Goal: Task Accomplishment & Management: Manage account settings

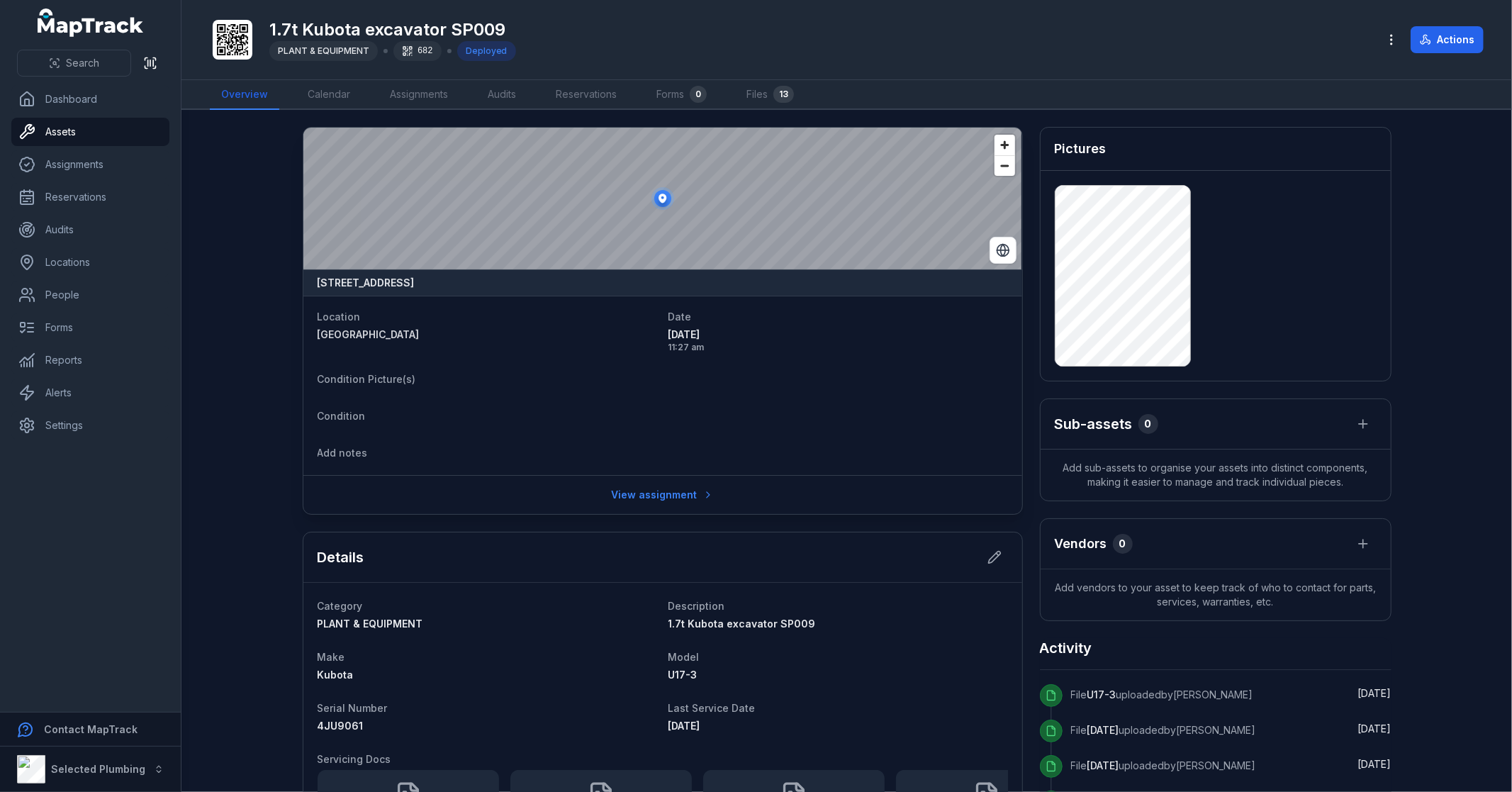
click at [762, 384] on dt "Condition Picture(s)" at bounding box center [663, 379] width 691 height 17
click at [228, 363] on main "[STREET_ADDRESS] Location [GEOGRAPHIC_DATA] shopping centre Date [DATE] 11:27 a…" at bounding box center [846, 451] width 1331 height 682
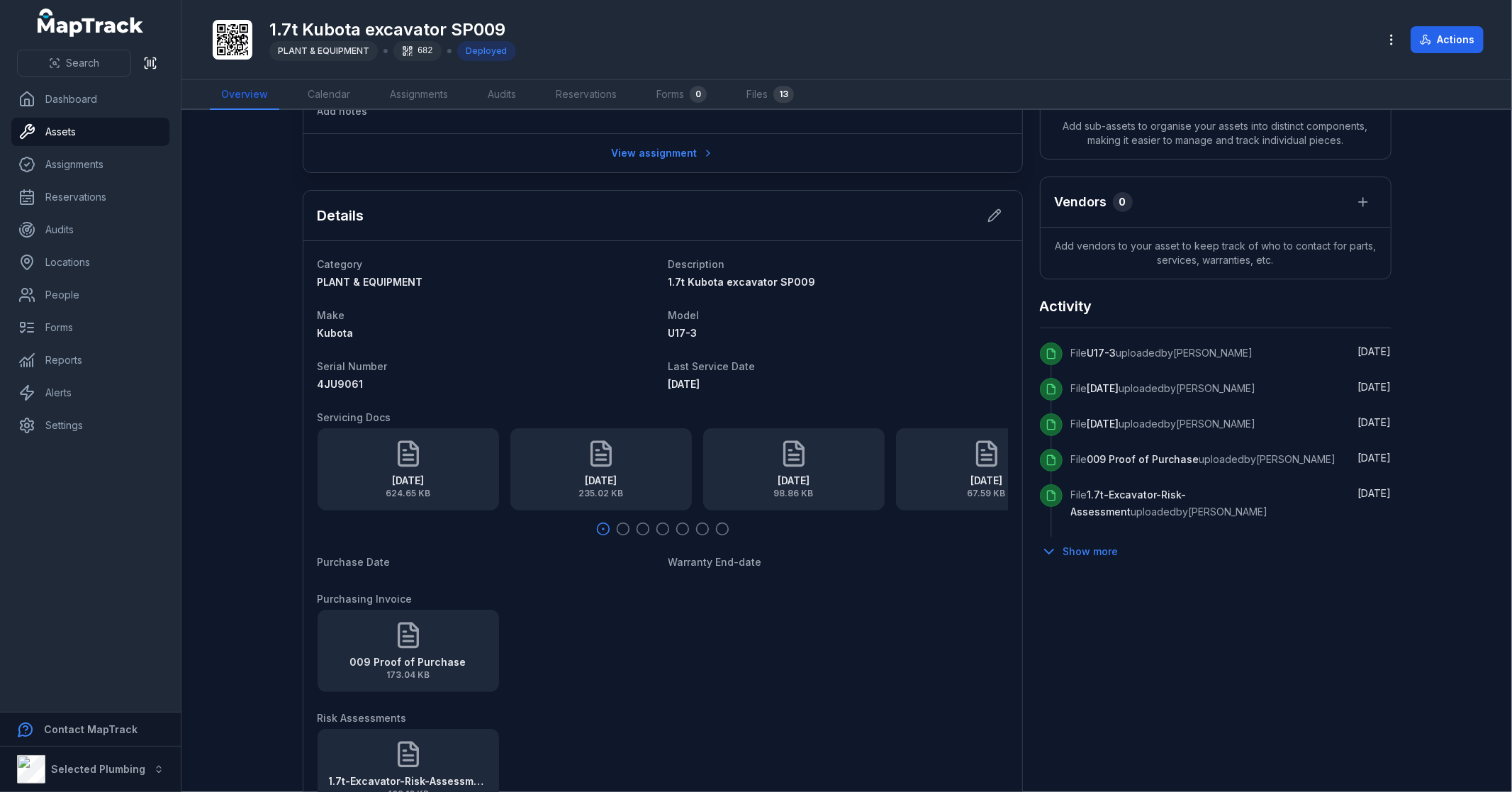
scroll to position [472, 0]
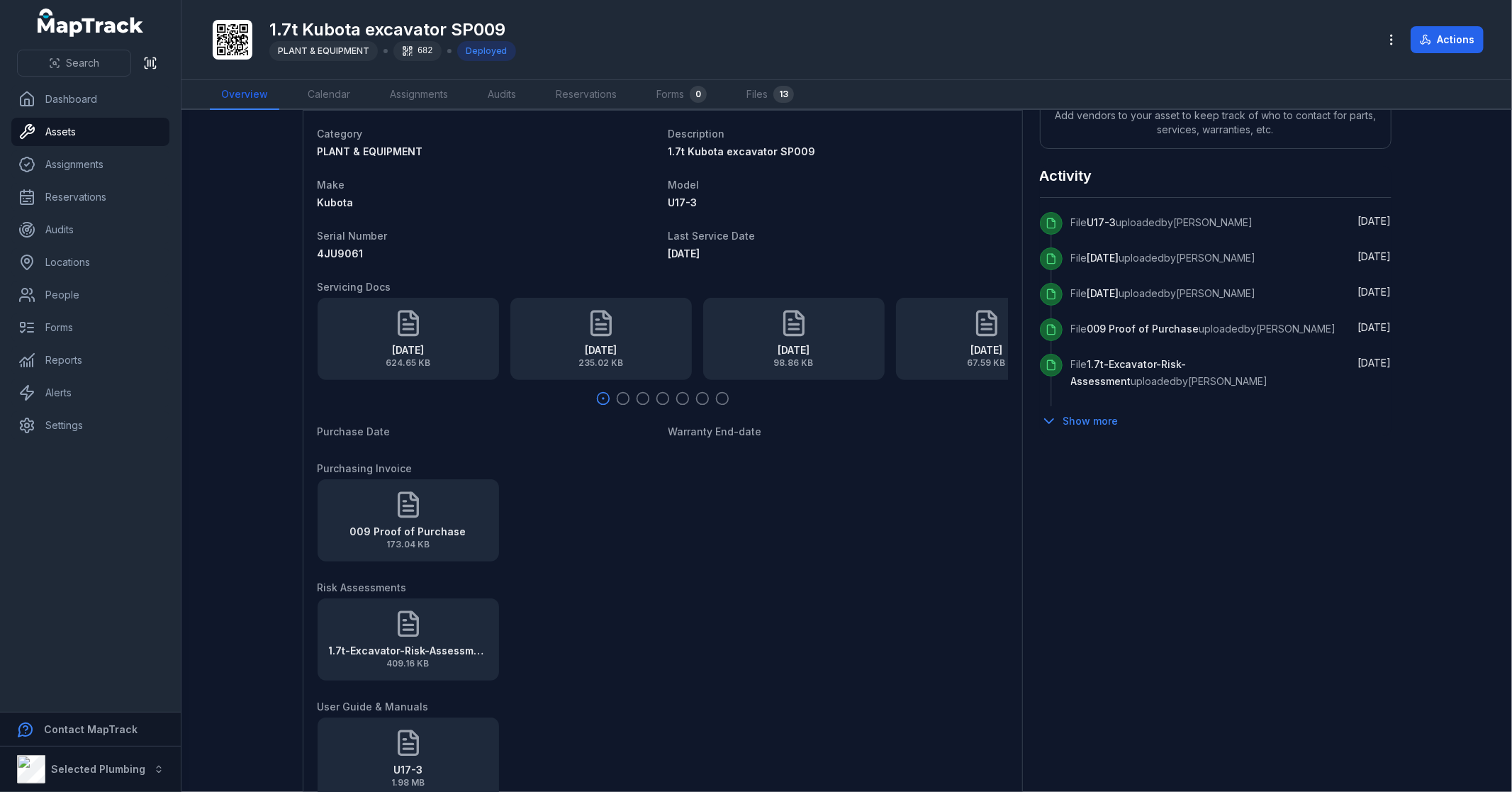
drag, startPoint x: 871, startPoint y: 324, endPoint x: 391, endPoint y: 349, distance: 480.7
click at [391, 349] on div "[DATE] 624.65 KB [DATE] 235.02 KB [DATE] 98.86 KB [DATE] 67.59 KB [DATE] (2) 19…" at bounding box center [663, 338] width 691 height 82
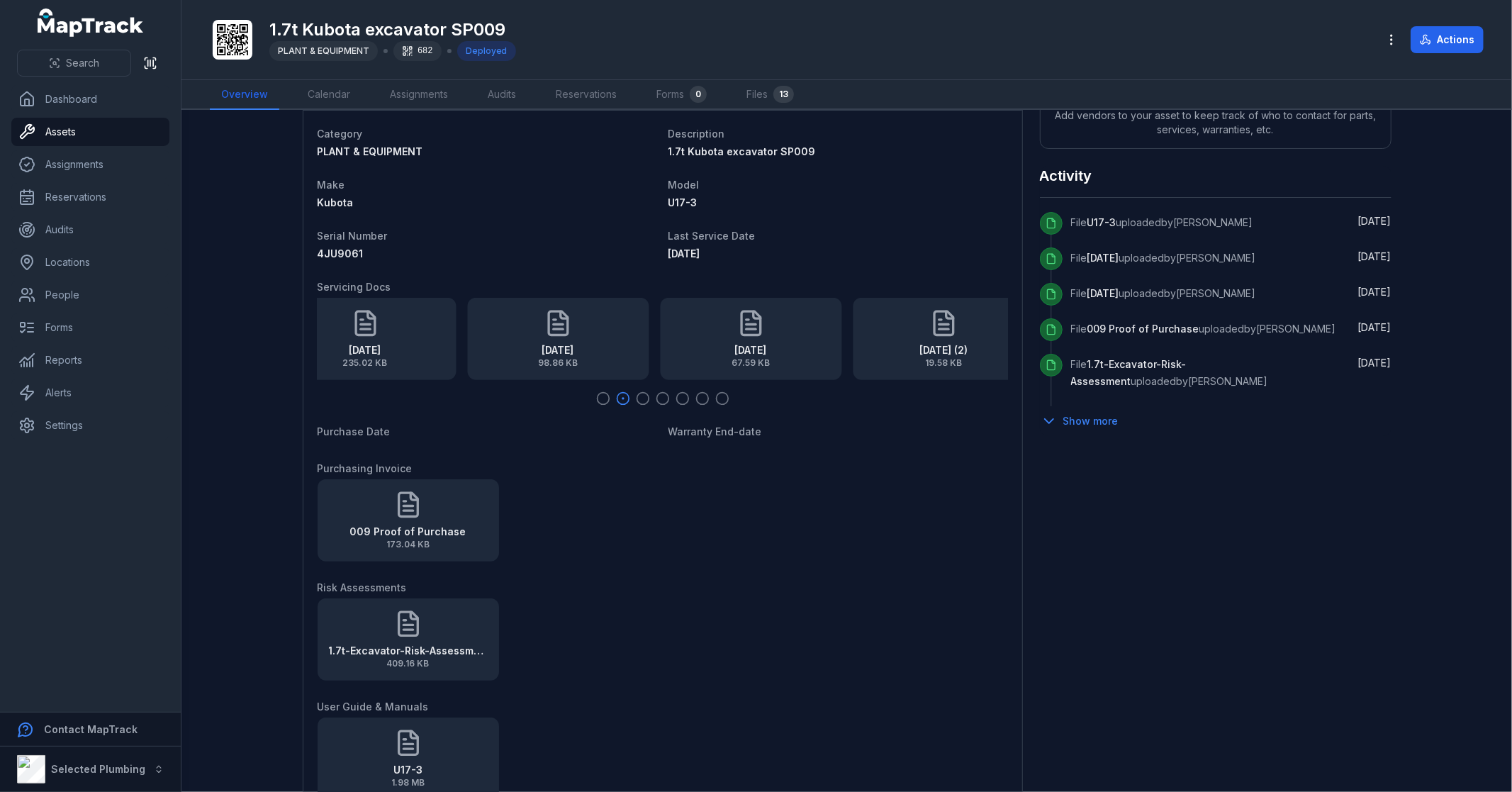
drag, startPoint x: 680, startPoint y: 372, endPoint x: 227, endPoint y: 384, distance: 453.2
click at [231, 381] on main "[STREET_ADDRESS] Location [GEOGRAPHIC_DATA] shopping centre Date [DATE] 11:27 a…" at bounding box center [846, 451] width 1331 height 682
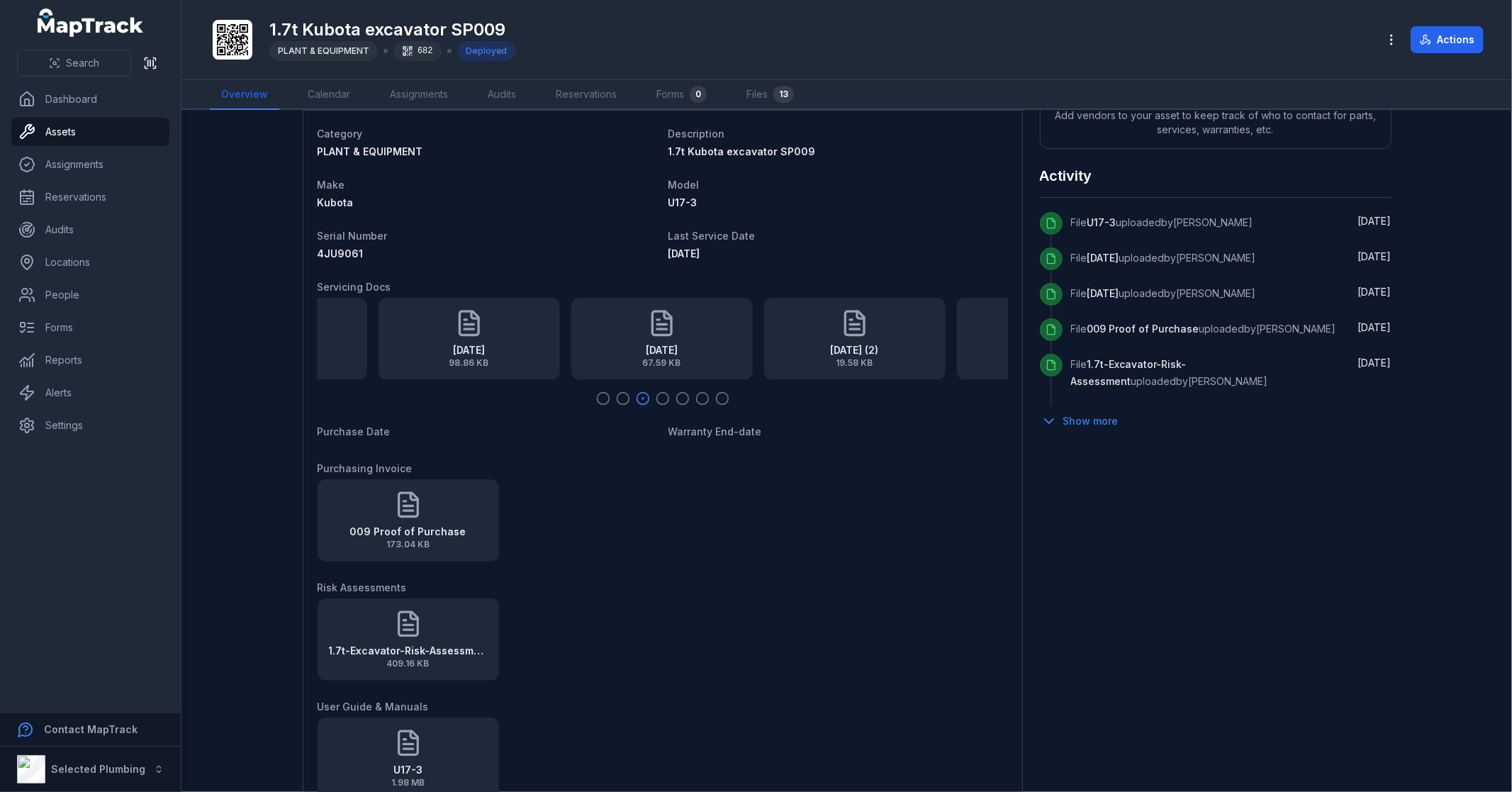
click at [715, 395] on icon "button" at bounding box center [722, 398] width 14 height 14
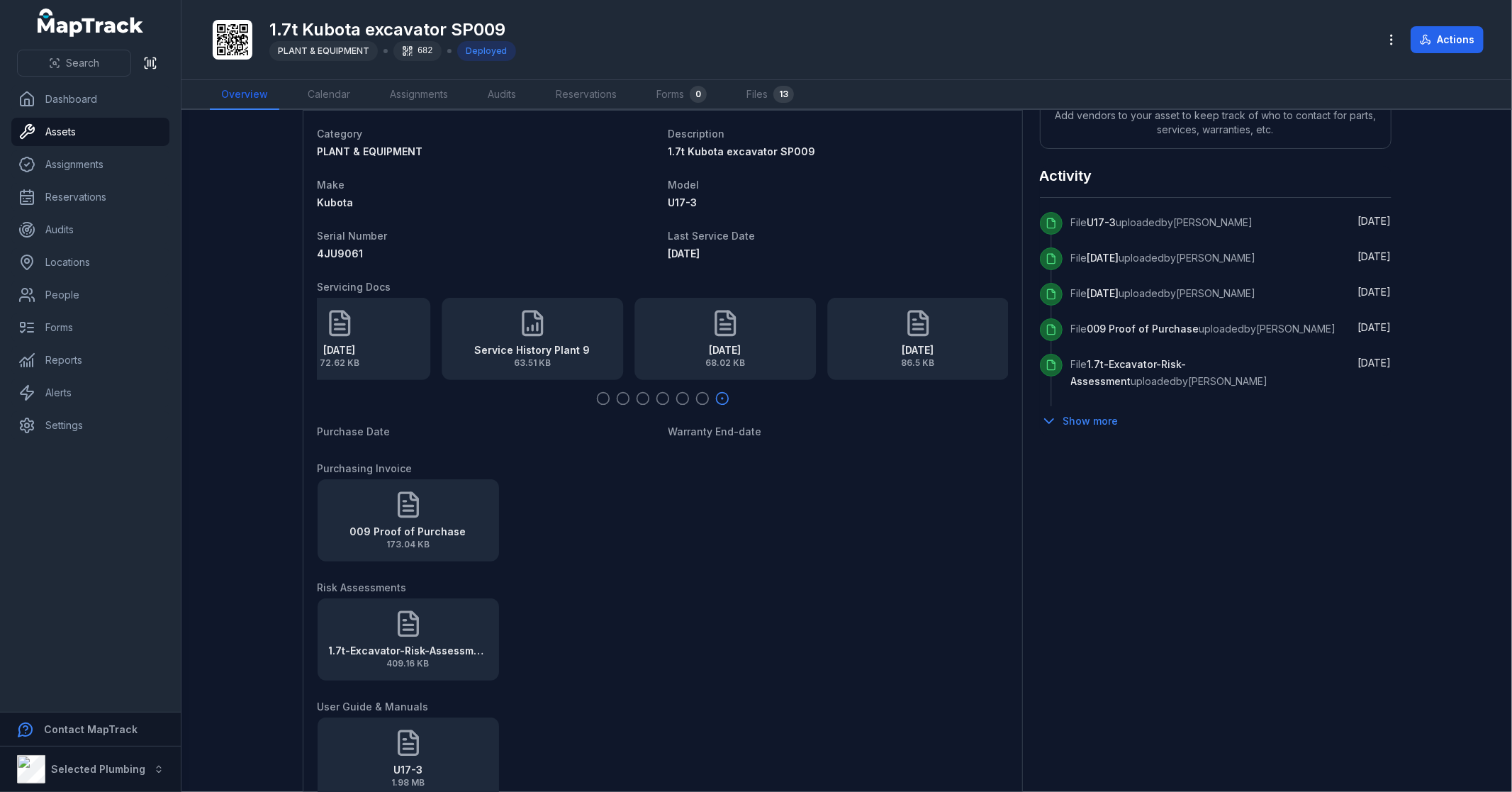
click at [899, 535] on div "009 Proof of Purchase 173.04 KB" at bounding box center [663, 520] width 691 height 82
drag, startPoint x: 544, startPoint y: 344, endPoint x: 557, endPoint y: 304, distance: 42.1
click at [557, 304] on div "Service History Plant 9 63.51 KB" at bounding box center [544, 338] width 181 height 82
click at [578, 459] on dt "Purchasing Invoice" at bounding box center [663, 467] width 691 height 17
click at [904, 614] on div "1.7t-Excavator-Risk-Assessment 409.16 KB" at bounding box center [663, 639] width 691 height 82
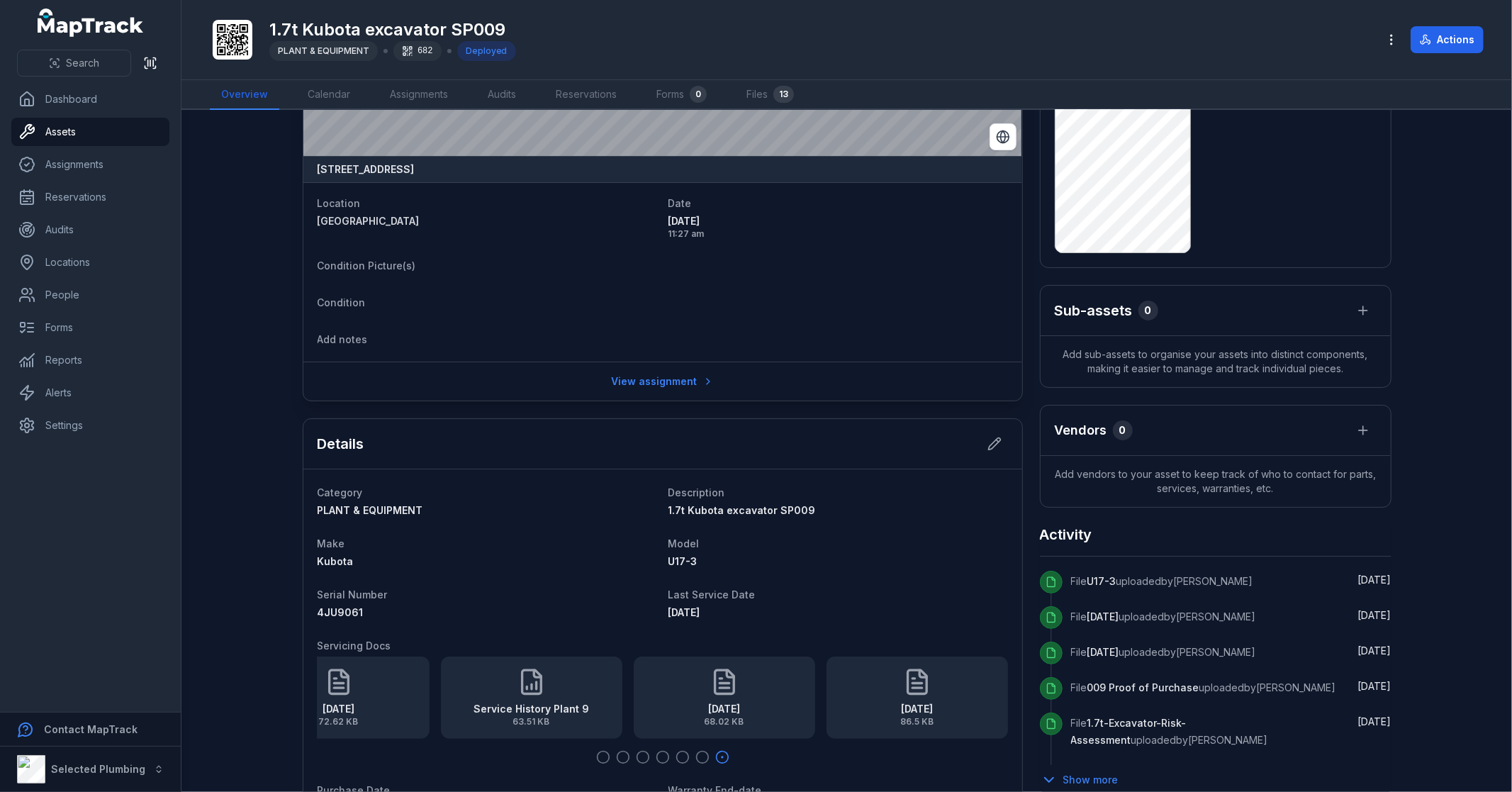
scroll to position [0, 0]
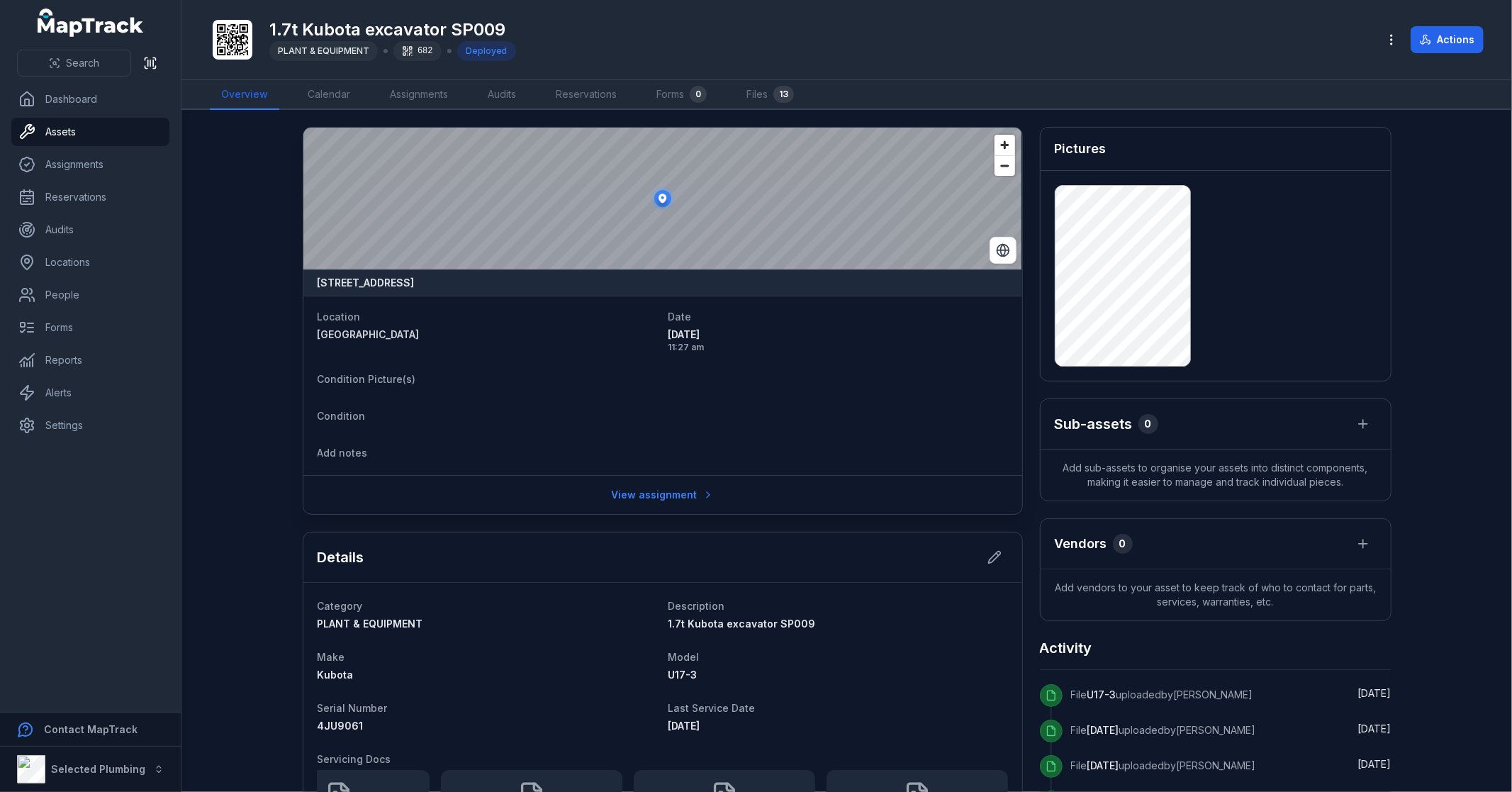
click at [252, 406] on main "[STREET_ADDRESS] Location [GEOGRAPHIC_DATA] shopping centre Date [DATE] 11:27 a…" at bounding box center [846, 451] width 1331 height 682
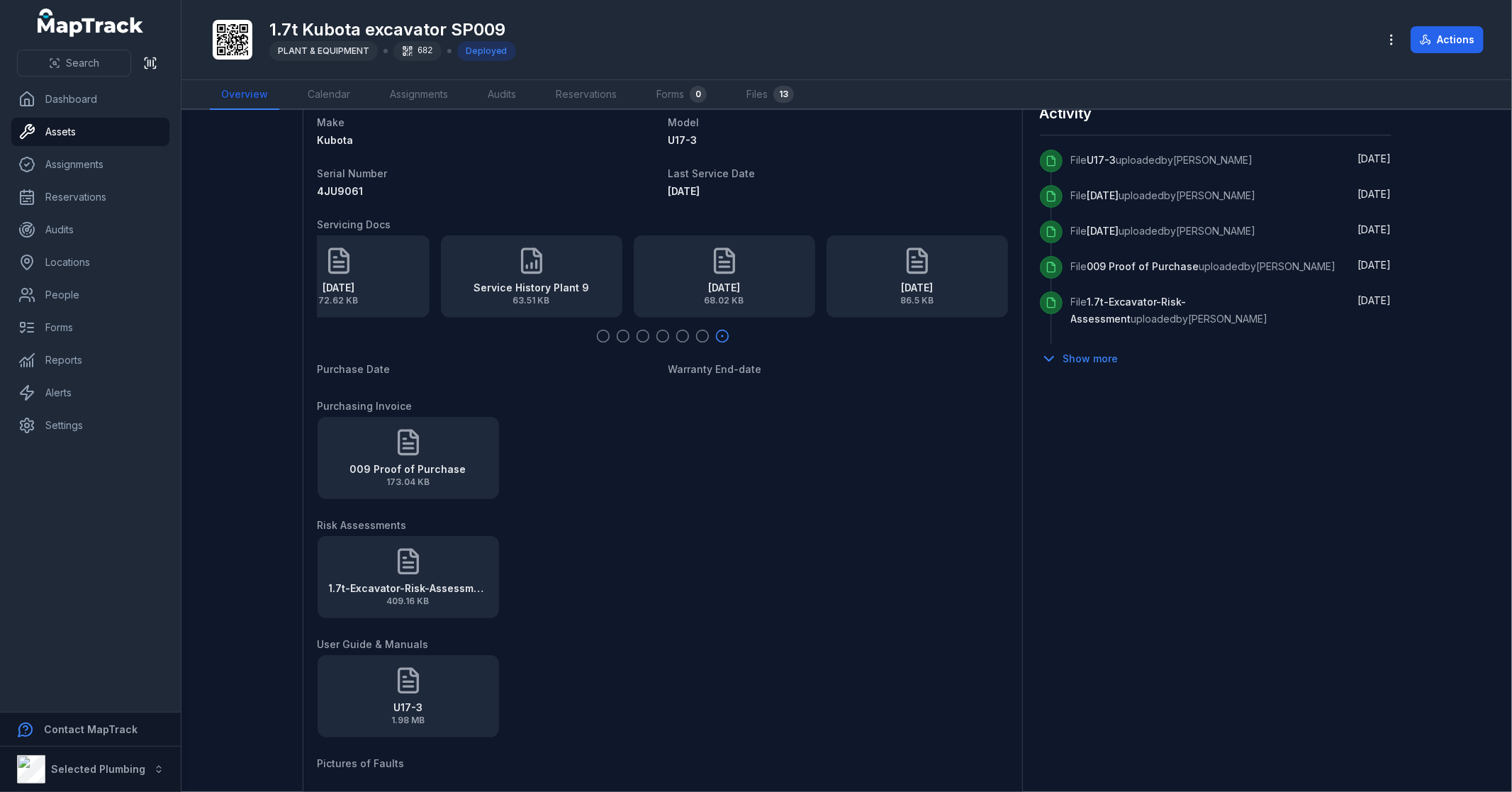
scroll to position [394, 0]
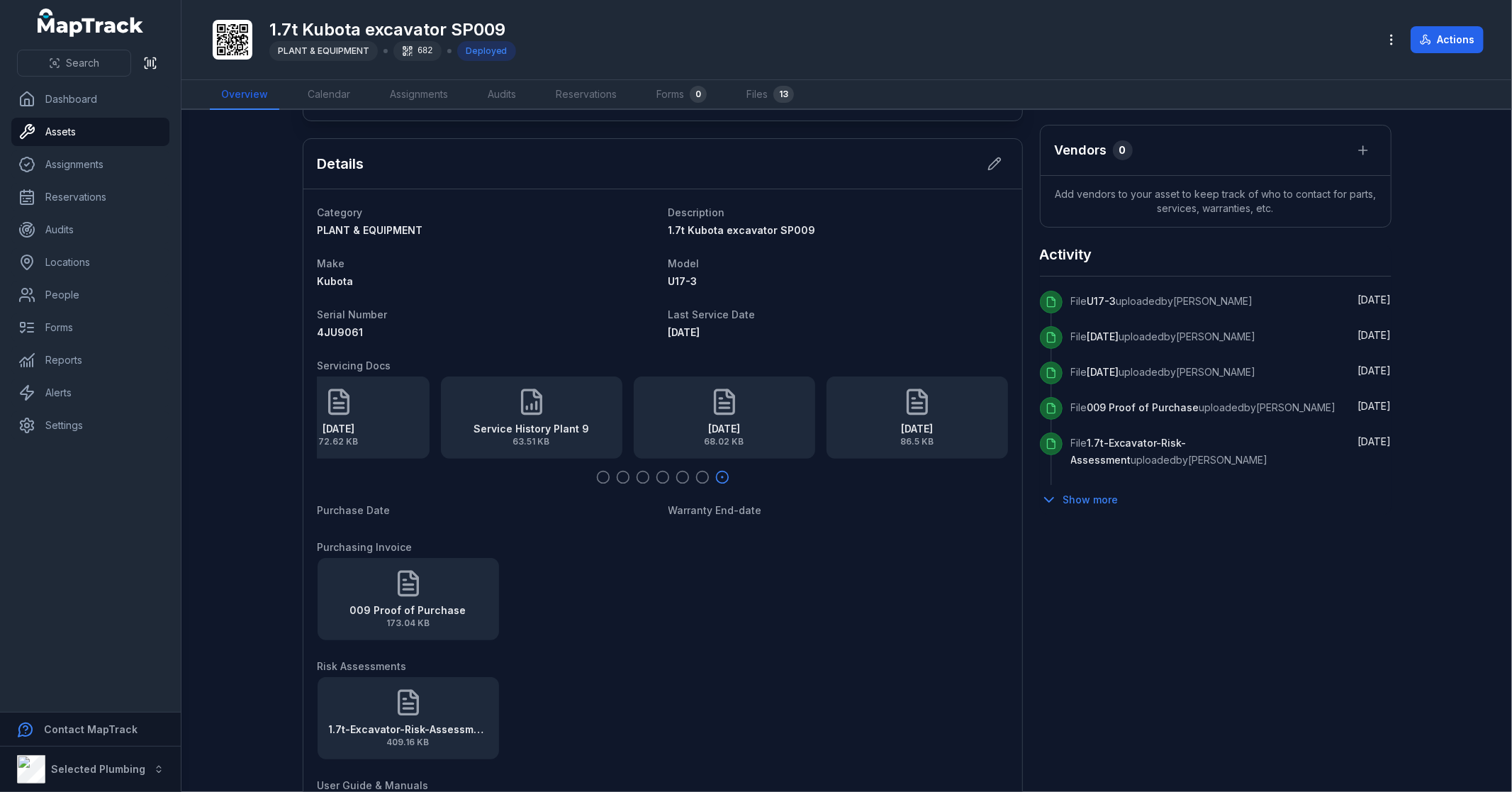
click at [600, 476] on icon "button" at bounding box center [602, 477] width 14 height 14
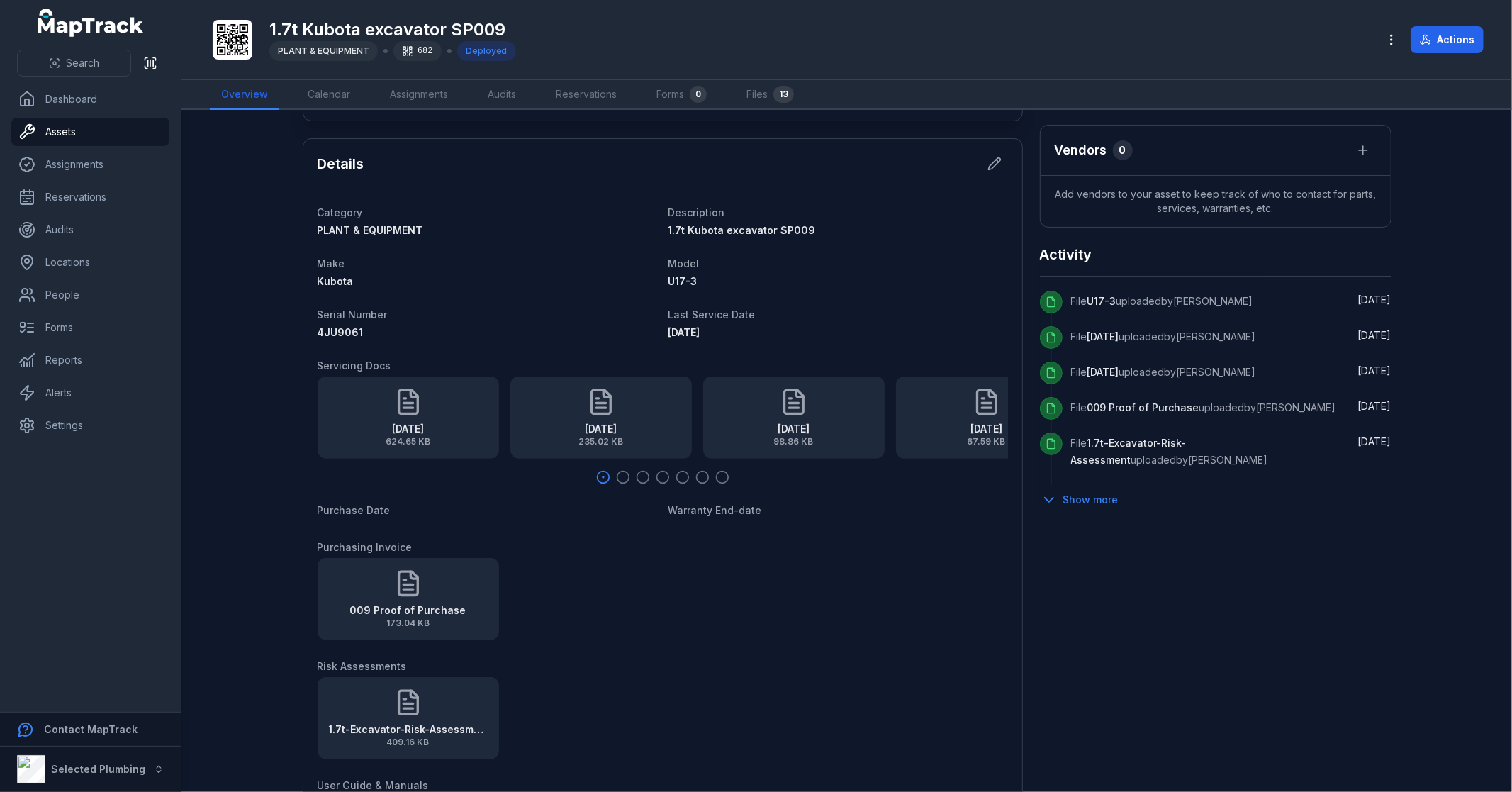
click at [619, 477] on icon "button" at bounding box center [623, 477] width 14 height 14
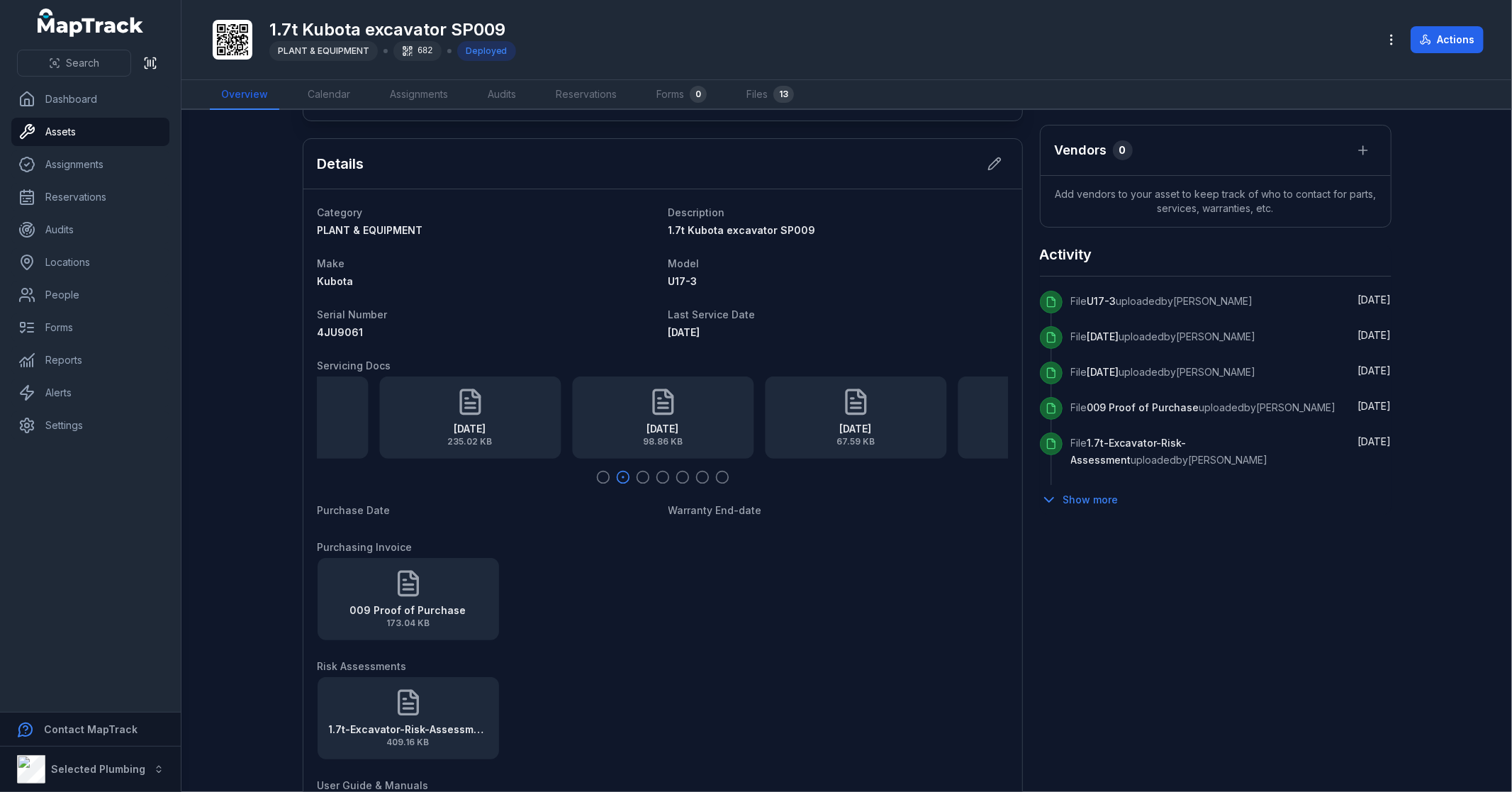
click at [637, 475] on icon "button" at bounding box center [642, 477] width 14 height 14
click at [660, 478] on icon "button" at bounding box center [662, 477] width 14 height 14
click at [677, 478] on icon "button" at bounding box center [683, 477] width 14 height 14
click at [596, 475] on icon "button" at bounding box center [602, 477] width 14 height 14
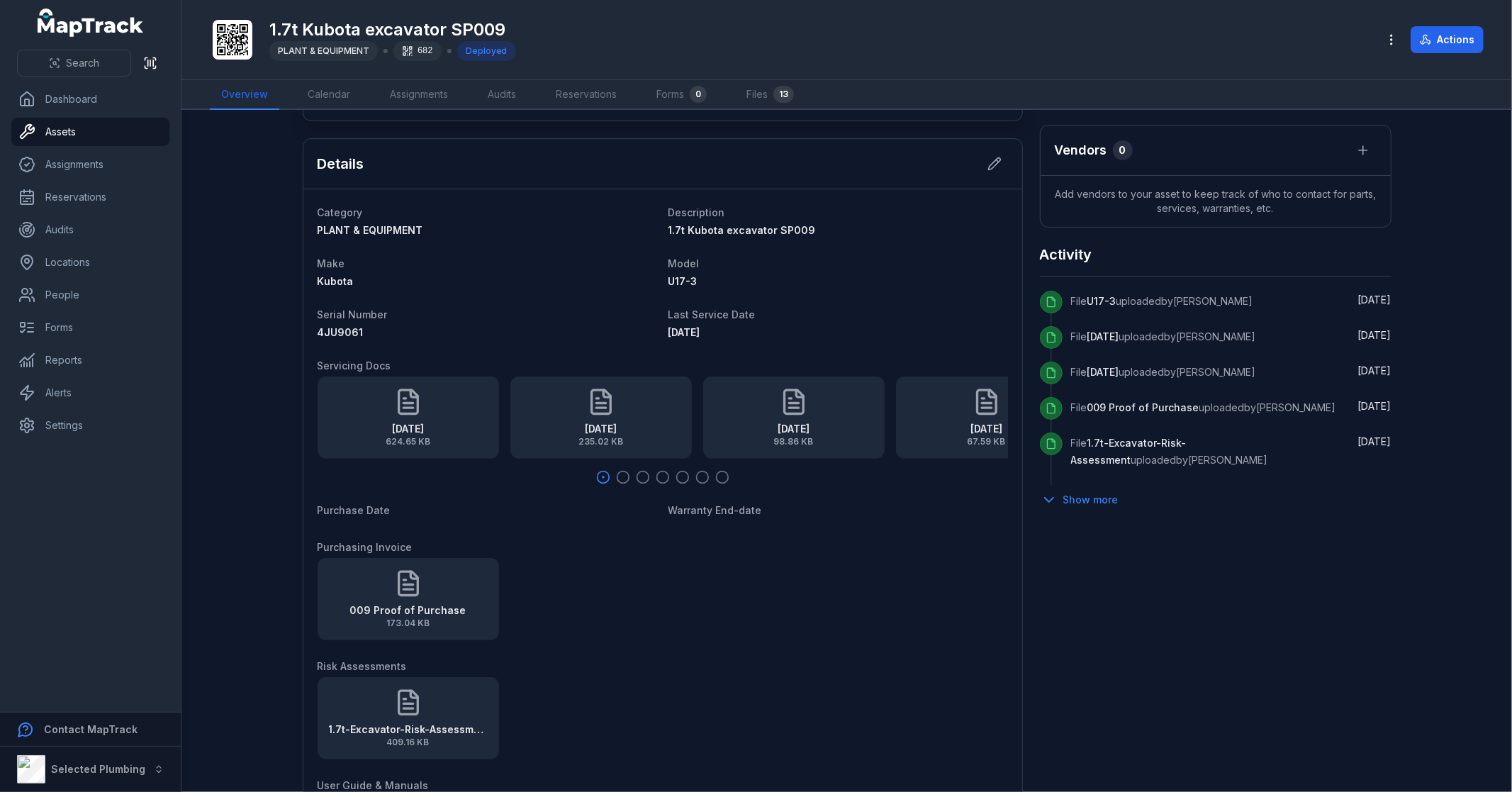
click at [697, 476] on icon "button" at bounding box center [702, 477] width 14 height 14
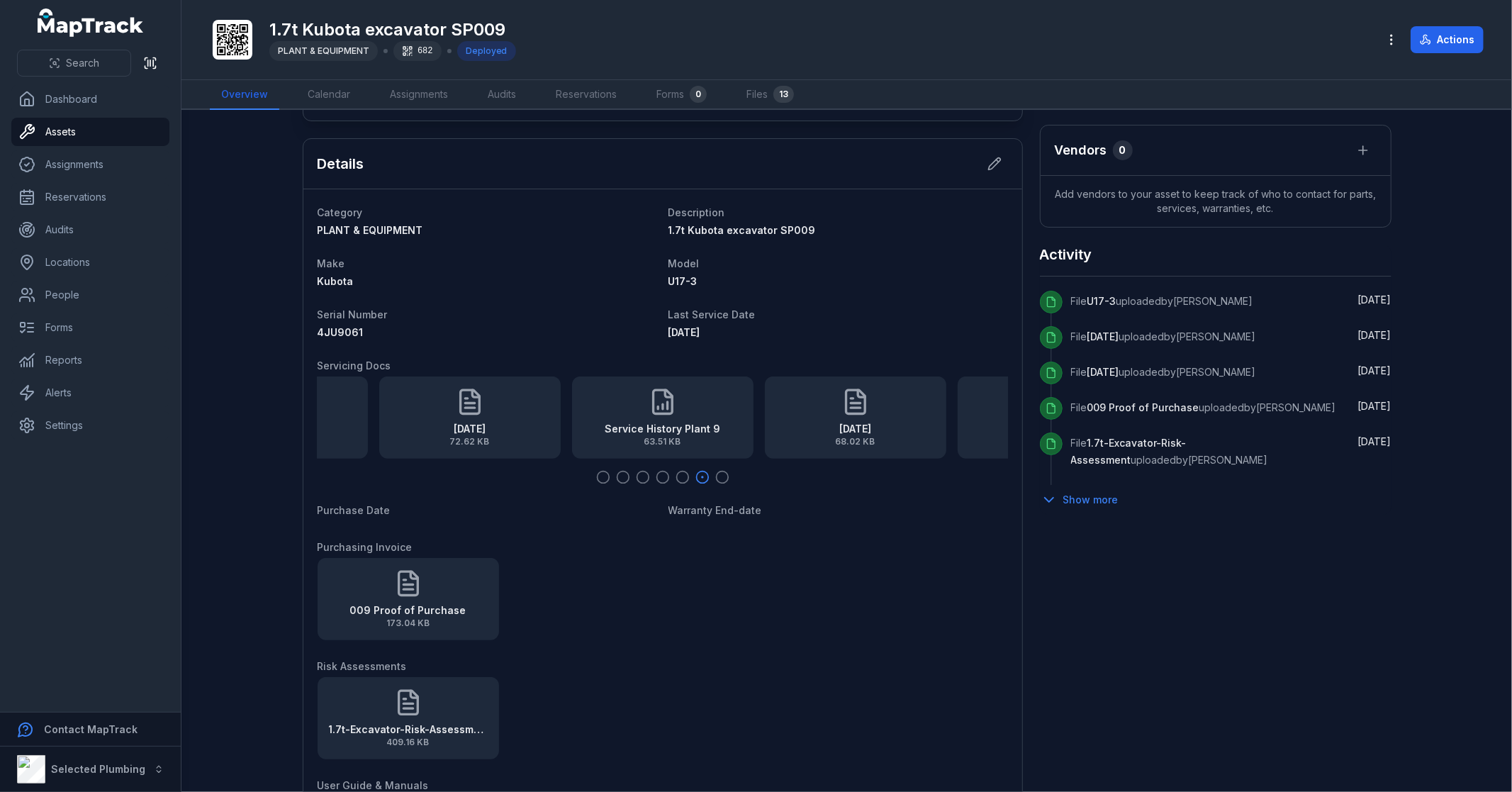
click at [715, 474] on icon "button" at bounding box center [722, 477] width 14 height 14
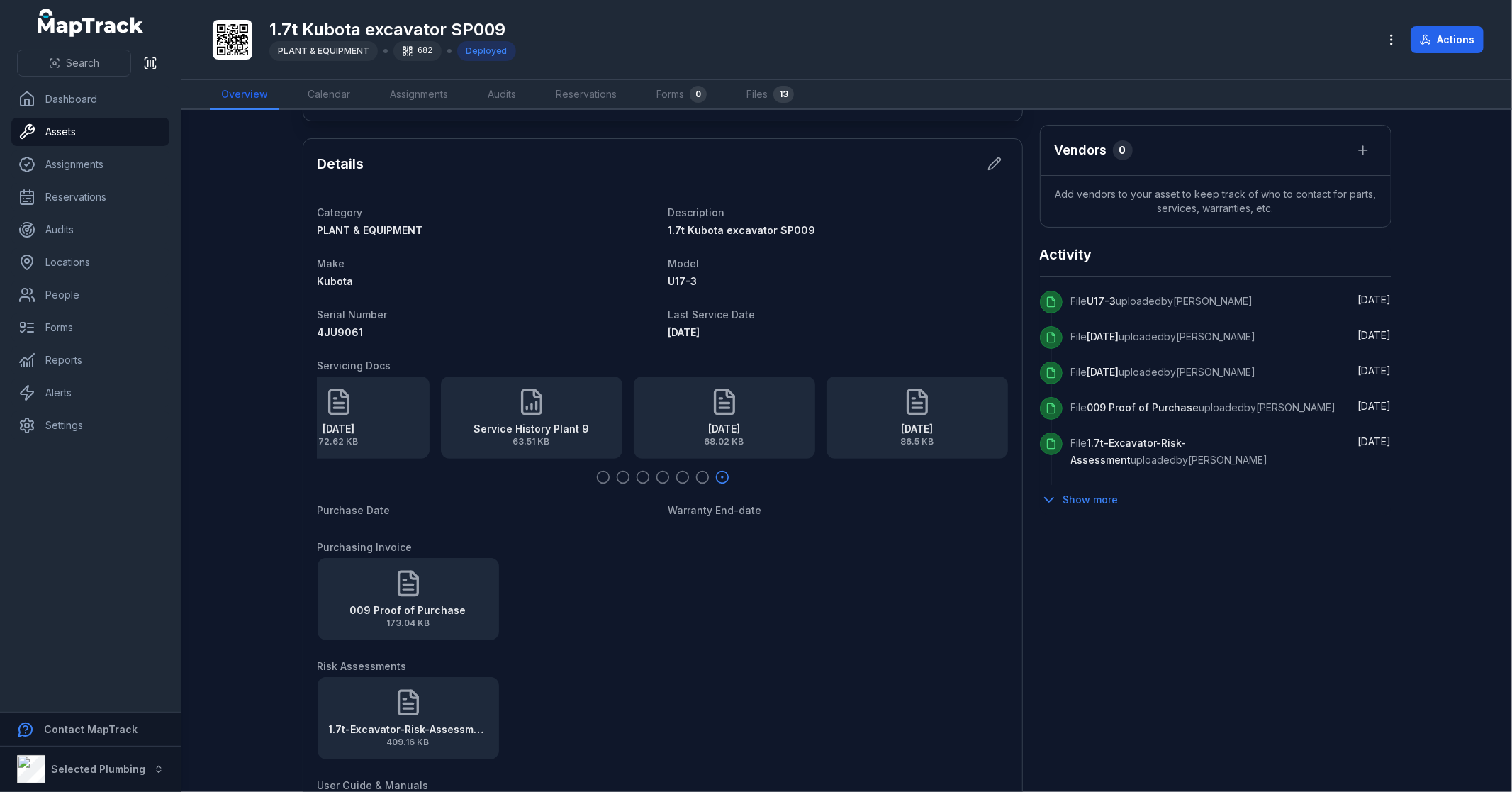
click at [598, 477] on icon "button" at bounding box center [602, 477] width 14 height 14
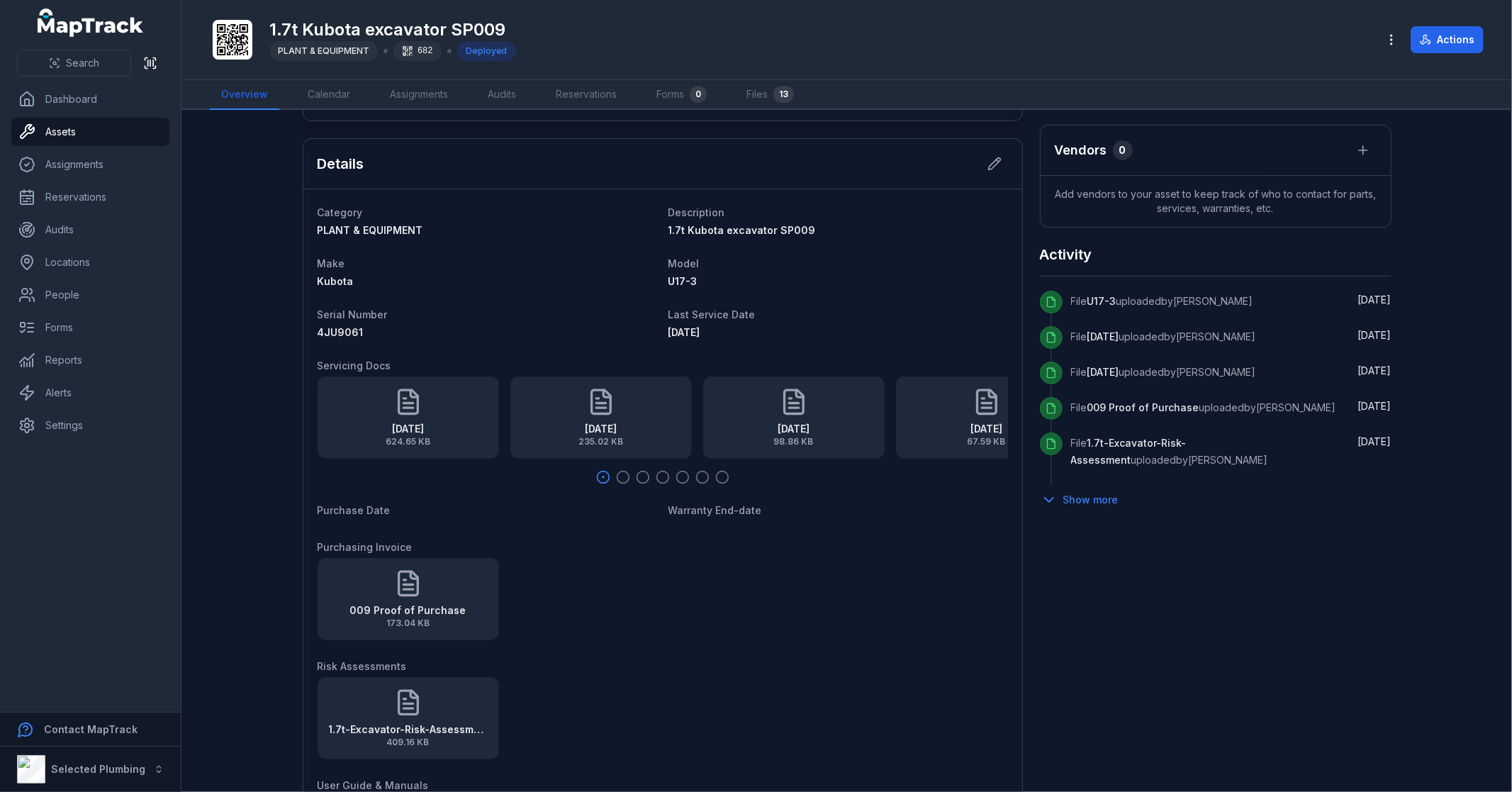
click at [410, 486] on dl "Category PLANT & EQUIPMENT Description 1.7t Kubota excavator SP009 Make Kubota …" at bounding box center [663, 585] width 691 height 763
click at [426, 520] on dl "Category PLANT & EQUIPMENT Description 1.7t Kubota excavator SP009 Make Kubota …" at bounding box center [663, 585] width 691 height 763
click at [245, 444] on main "[STREET_ADDRESS] Location [GEOGRAPHIC_DATA] shopping centre Date [DATE] 11:27 a…" at bounding box center [846, 451] width 1331 height 682
click at [258, 461] on main "[STREET_ADDRESS] Location [GEOGRAPHIC_DATA] shopping centre Date [DATE] 11:27 a…" at bounding box center [846, 451] width 1331 height 682
click at [657, 476] on icon "button" at bounding box center [662, 477] width 14 height 14
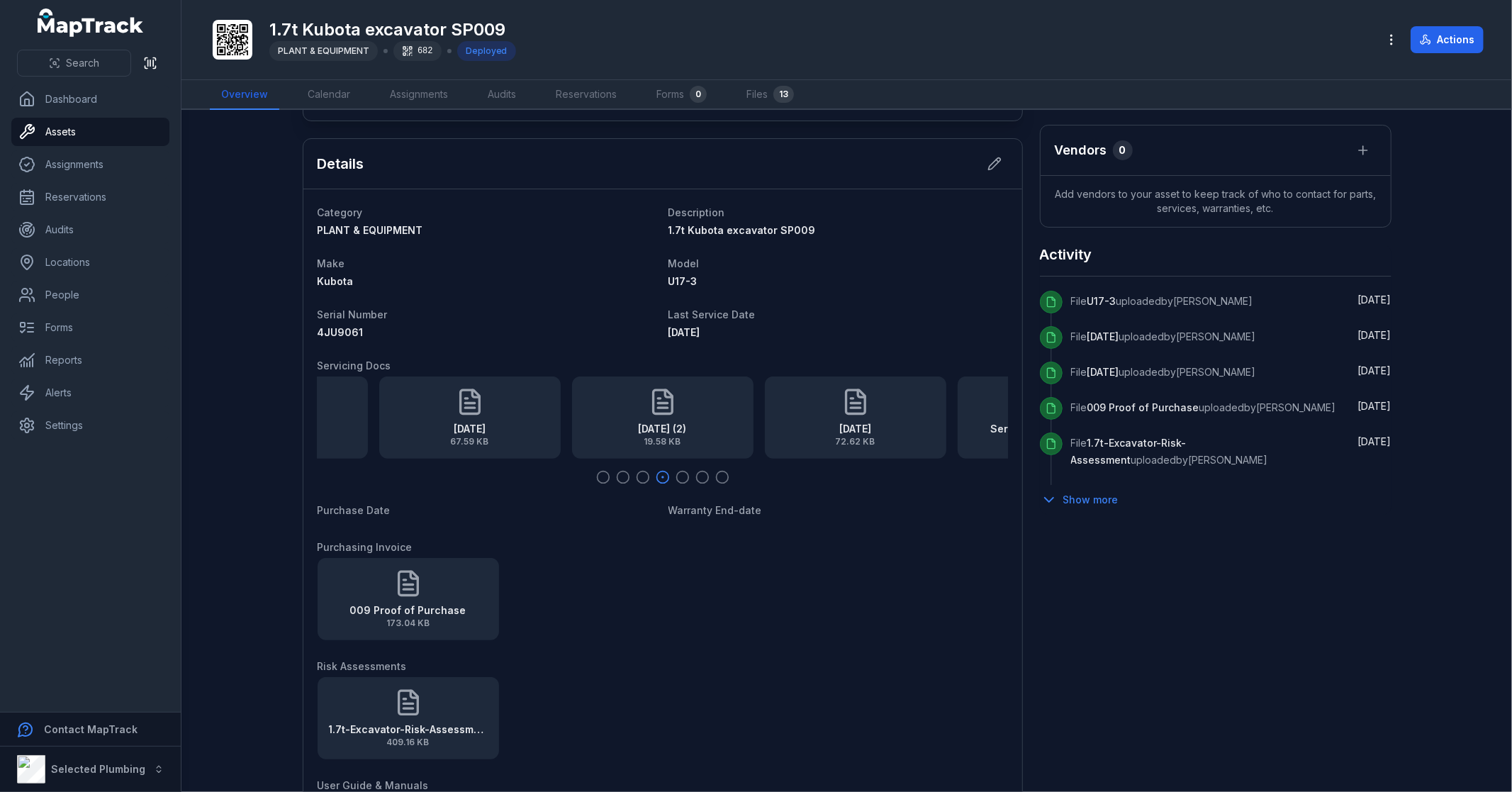
click at [677, 476] on icon "button" at bounding box center [683, 477] width 14 height 14
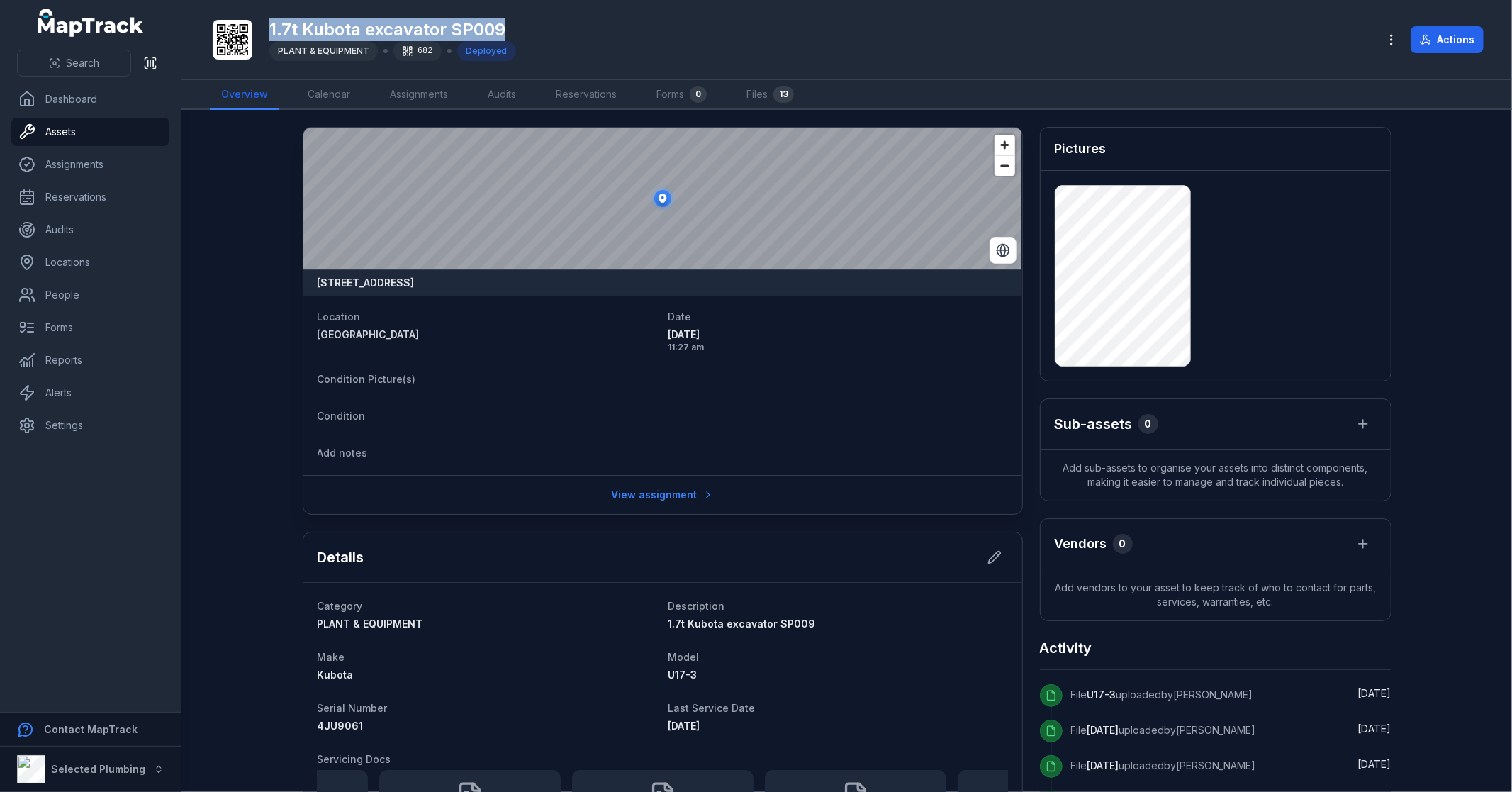
drag, startPoint x: 267, startPoint y: 23, endPoint x: 547, endPoint y: 13, distance: 280.2
click at [547, 13] on div "1.7t Kubota excavator SP009 PLANT & EQUIPMENT 682 Deployed Actions" at bounding box center [846, 40] width 1274 height 68
click at [621, 22] on div "1.7t Kubota excavator SP009 PLANT & EQUIPMENT 682 Deployed" at bounding box center [788, 39] width 1157 height 45
click at [223, 252] on main "[STREET_ADDRESS] Location [GEOGRAPHIC_DATA] shopping centre Date [DATE] 11:27 a…" at bounding box center [846, 451] width 1331 height 682
click at [987, 554] on icon at bounding box center [994, 557] width 14 height 14
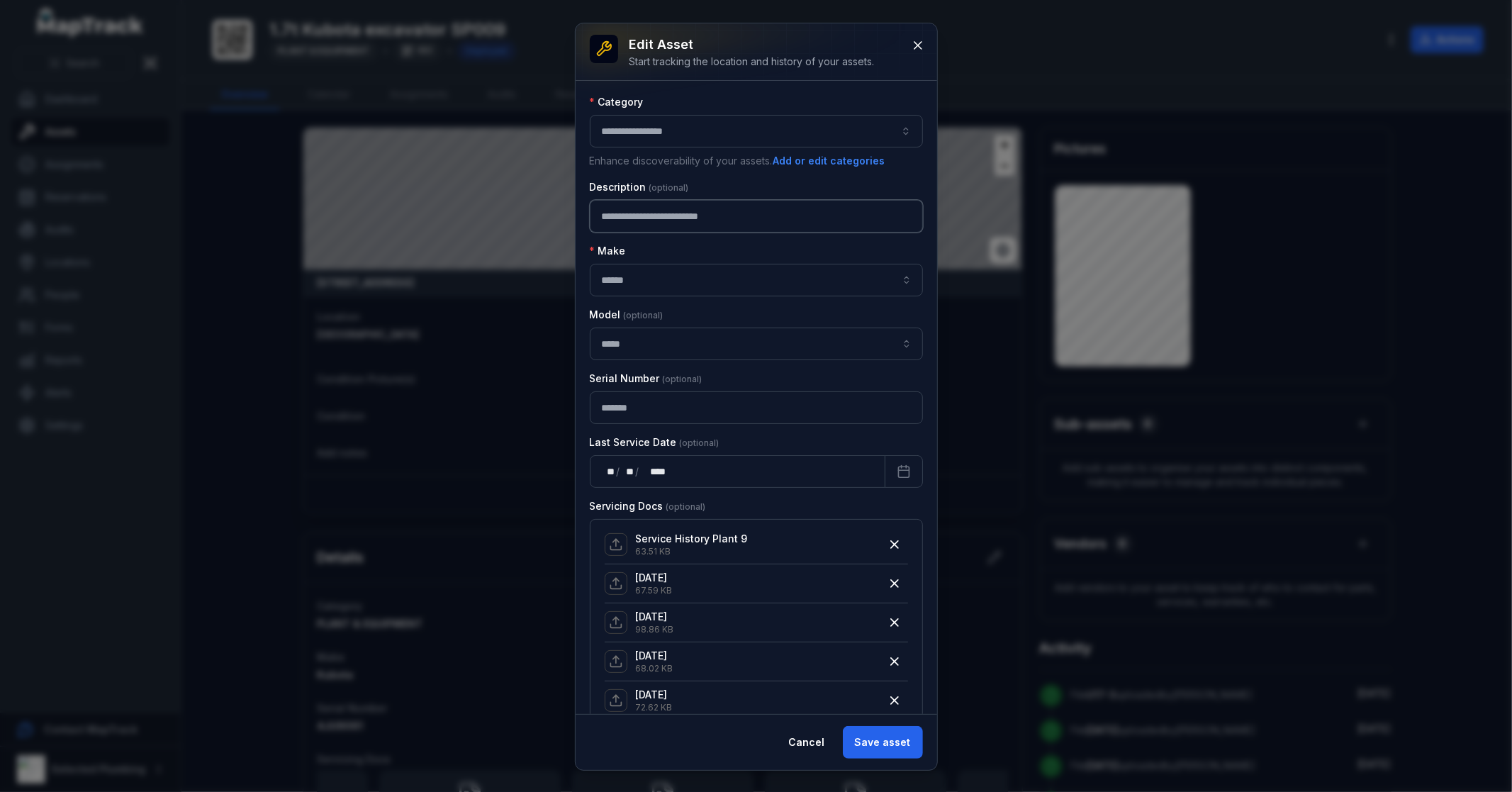
click at [617, 216] on input "**********" at bounding box center [757, 216] width 333 height 33
type input "**********"
click at [879, 751] on button "Save asset" at bounding box center [883, 742] width 80 height 33
